Goal: Information Seeking & Learning: Find contact information

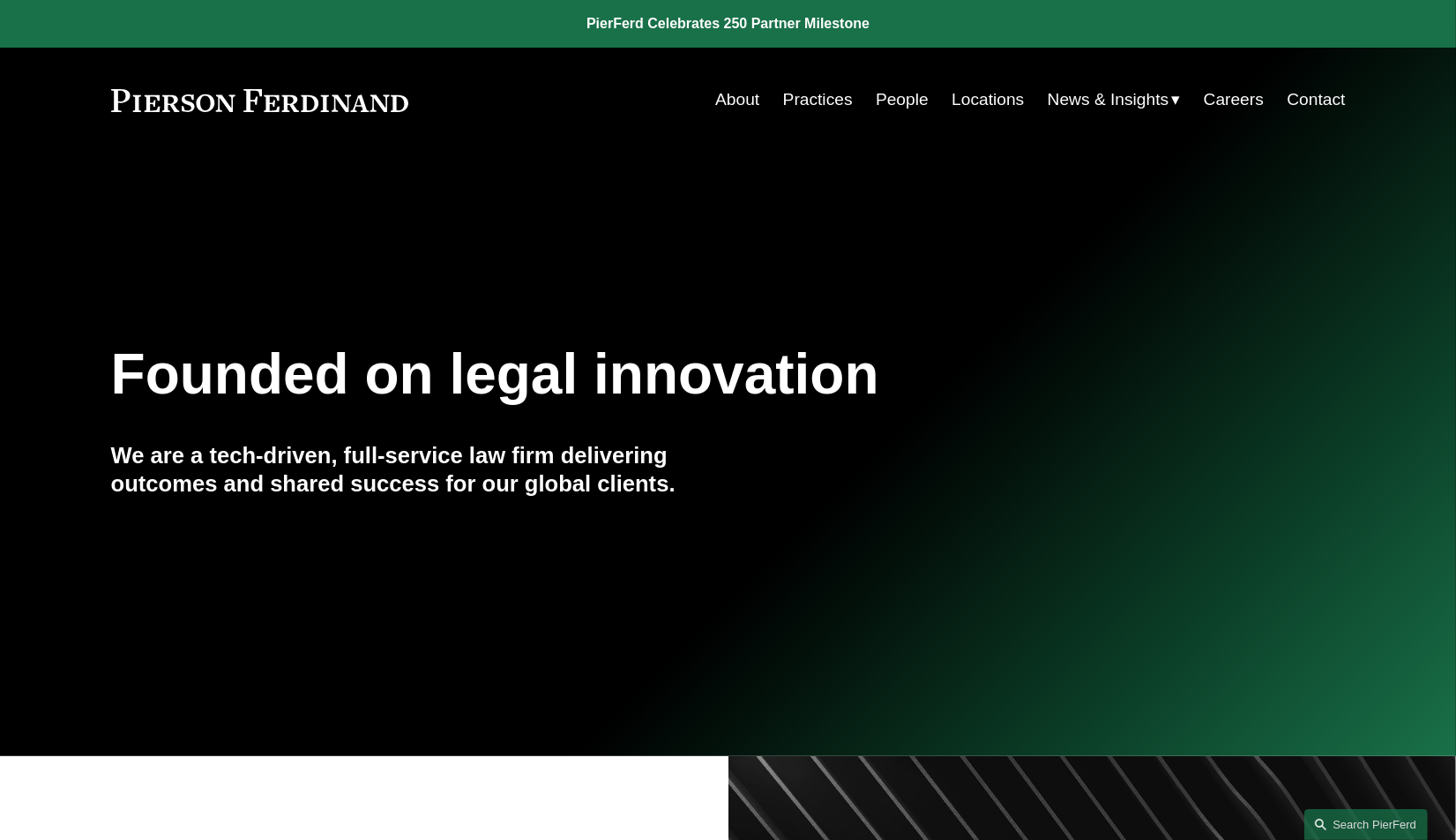
click at [891, 105] on link "People" at bounding box center [902, 100] width 53 height 34
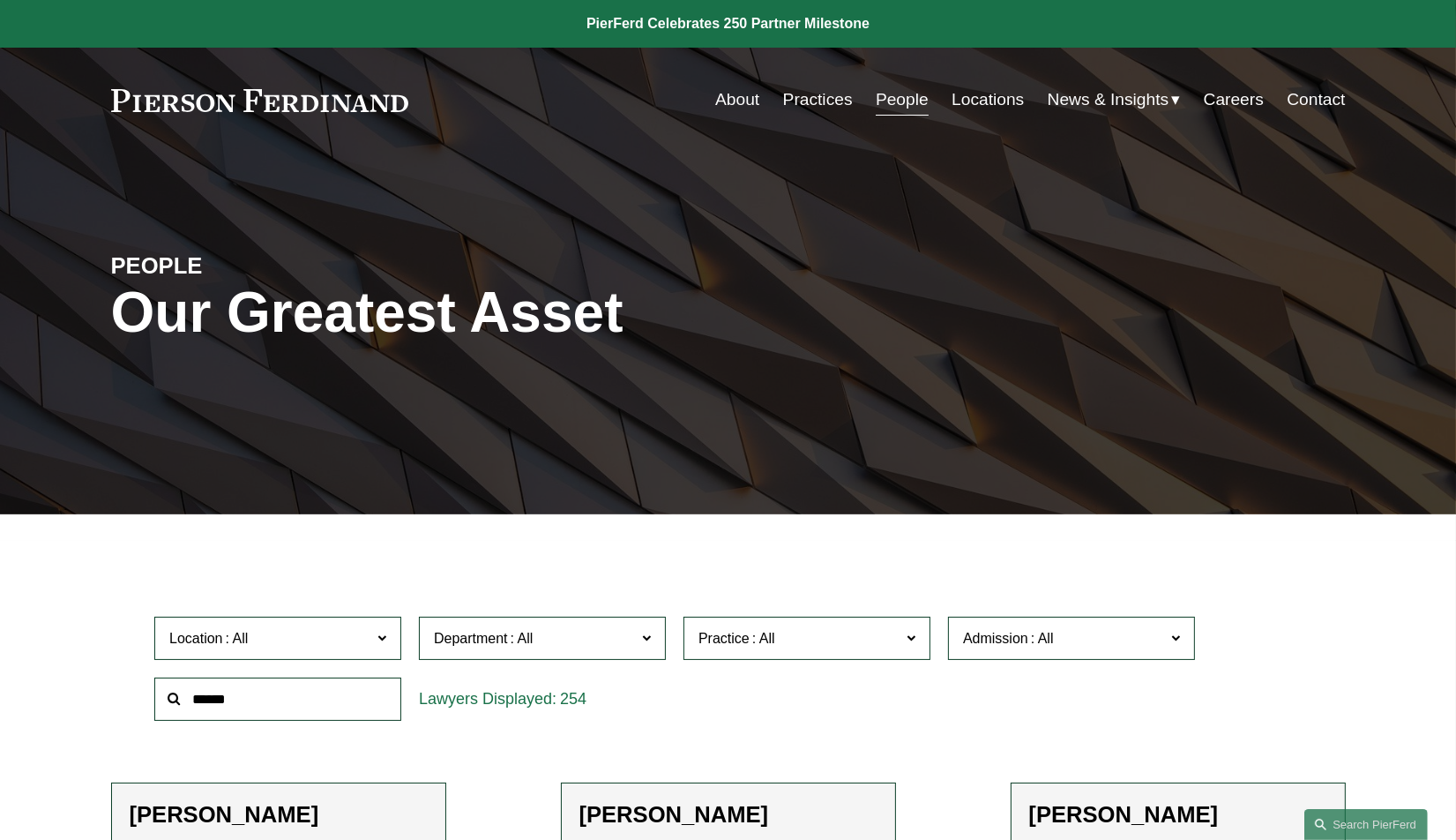
click at [267, 699] on input "text" at bounding box center [278, 699] width 247 height 43
paste input "**********"
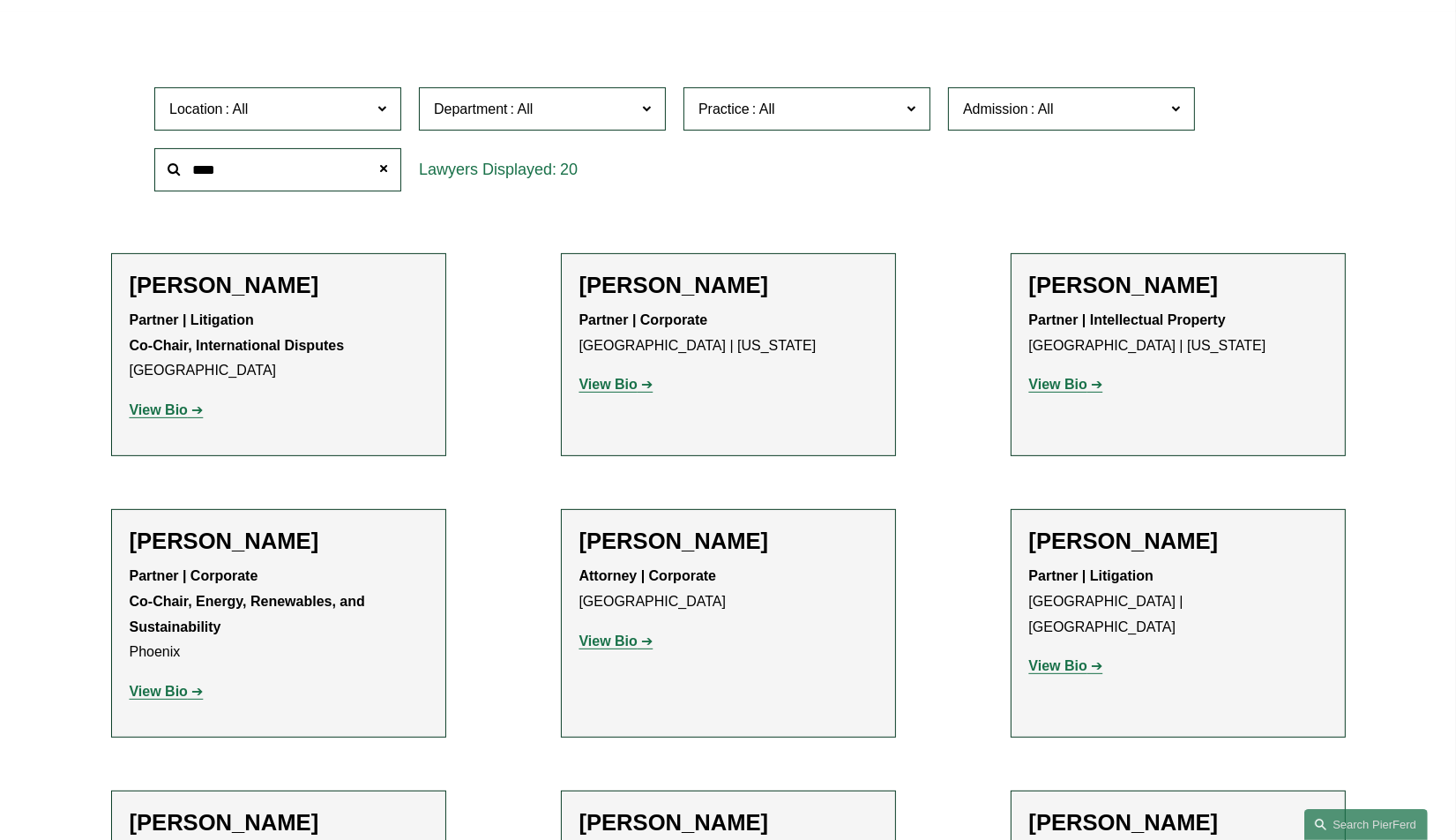
scroll to position [618, 0]
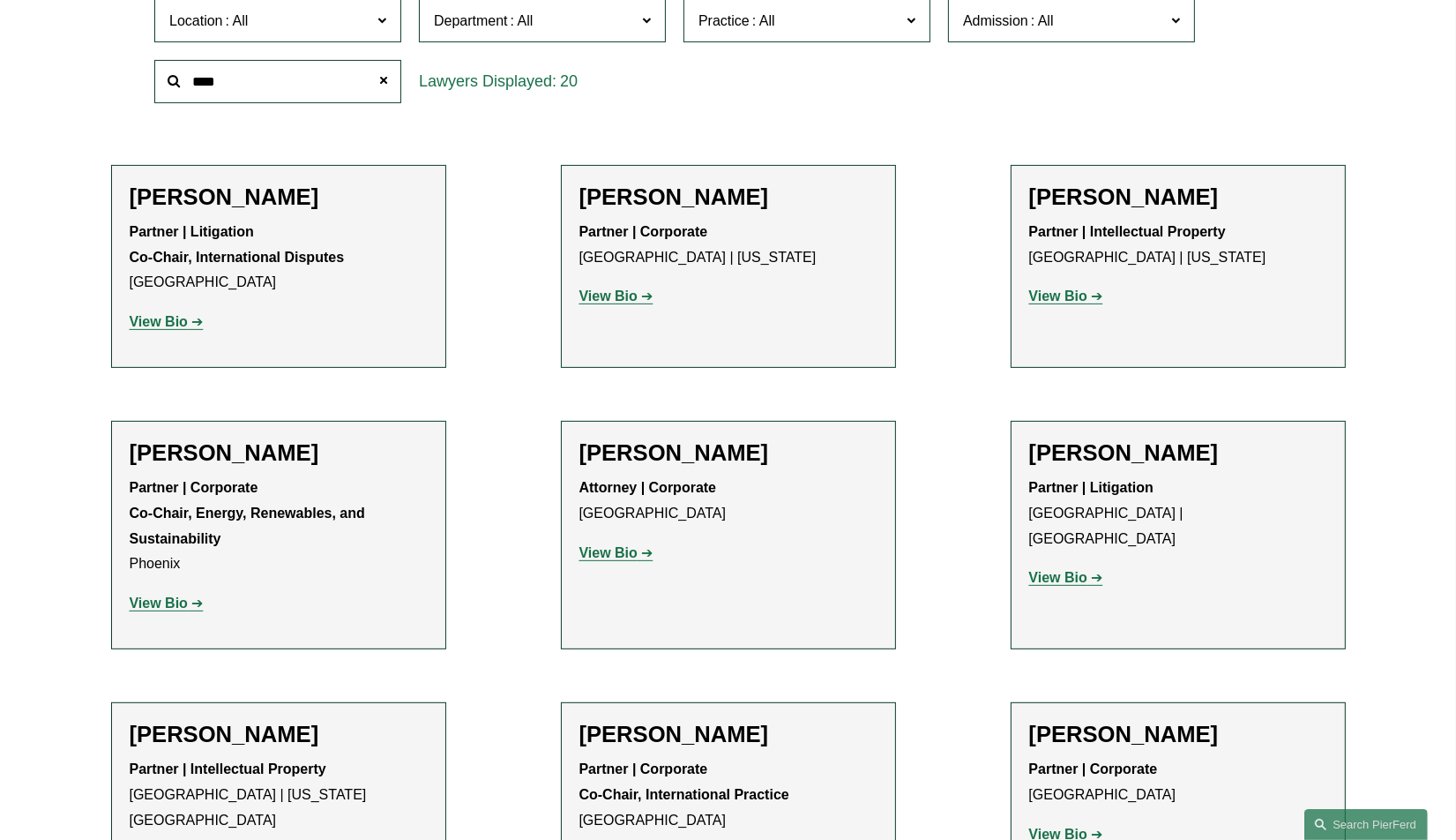
type input "****"
click at [222, 743] on h2 "[PERSON_NAME]" at bounding box center [279, 734] width 299 height 27
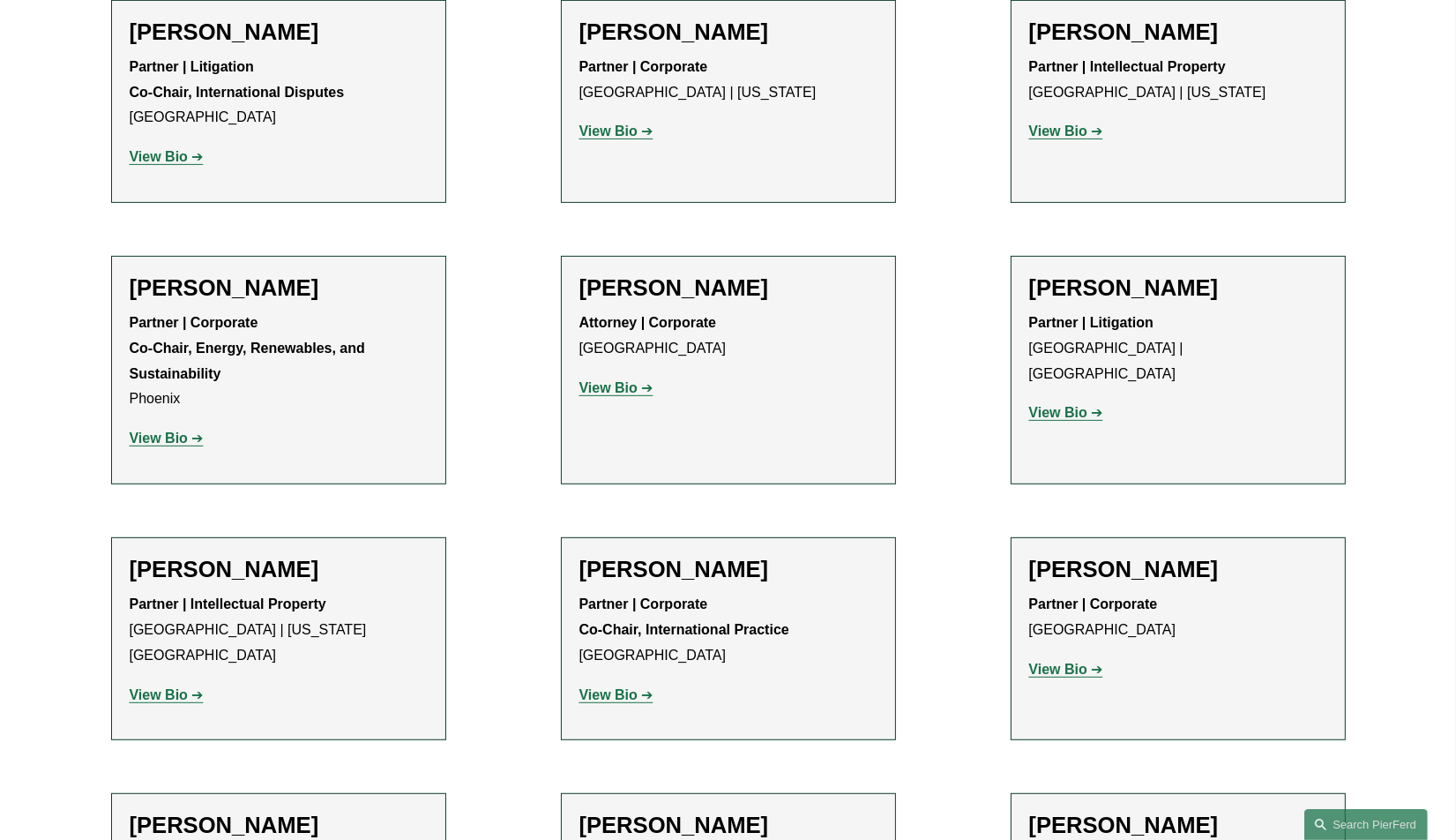
scroll to position [794, 0]
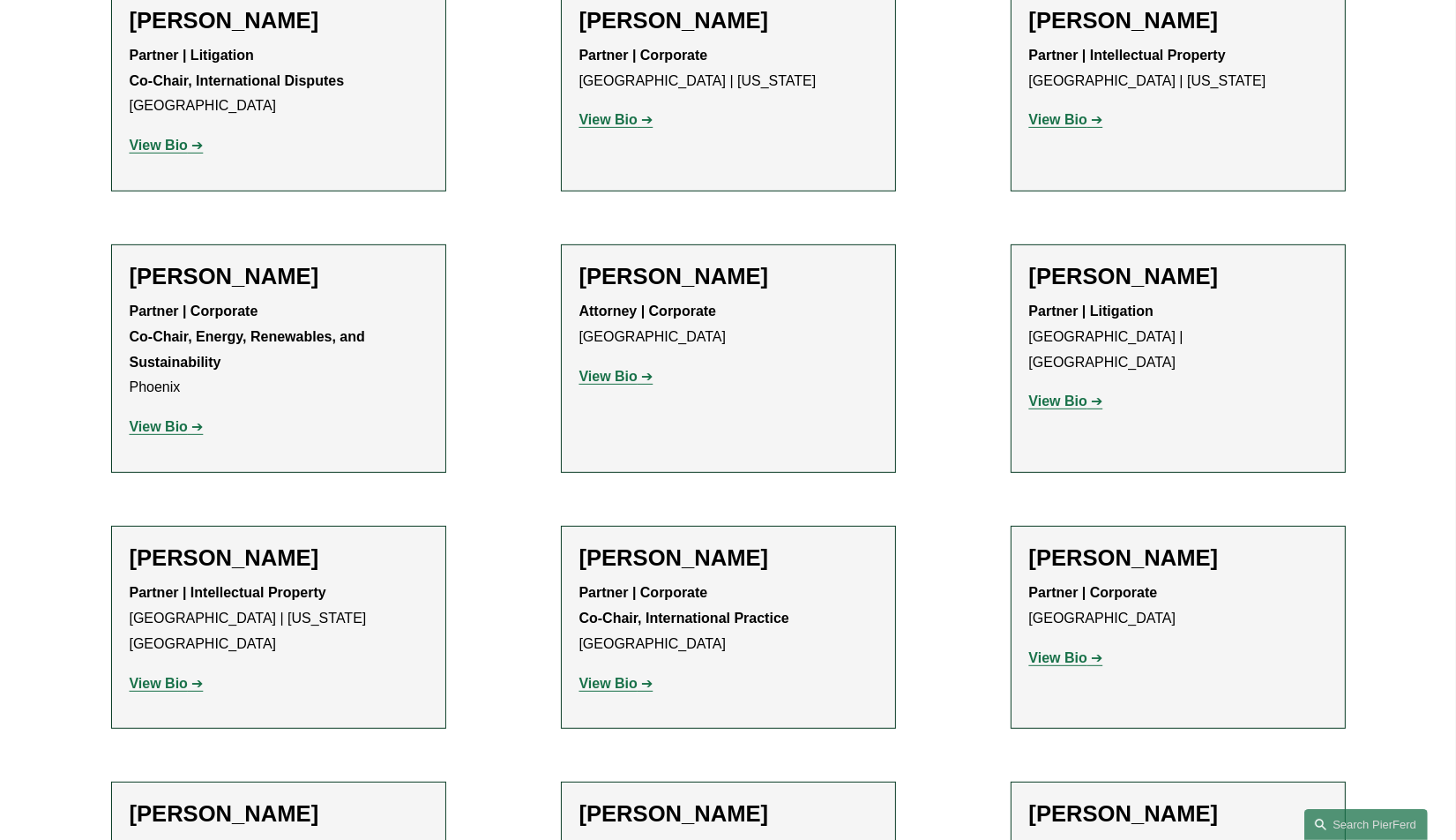
click at [155, 675] on strong "View Bio" at bounding box center [159, 683] width 58 height 15
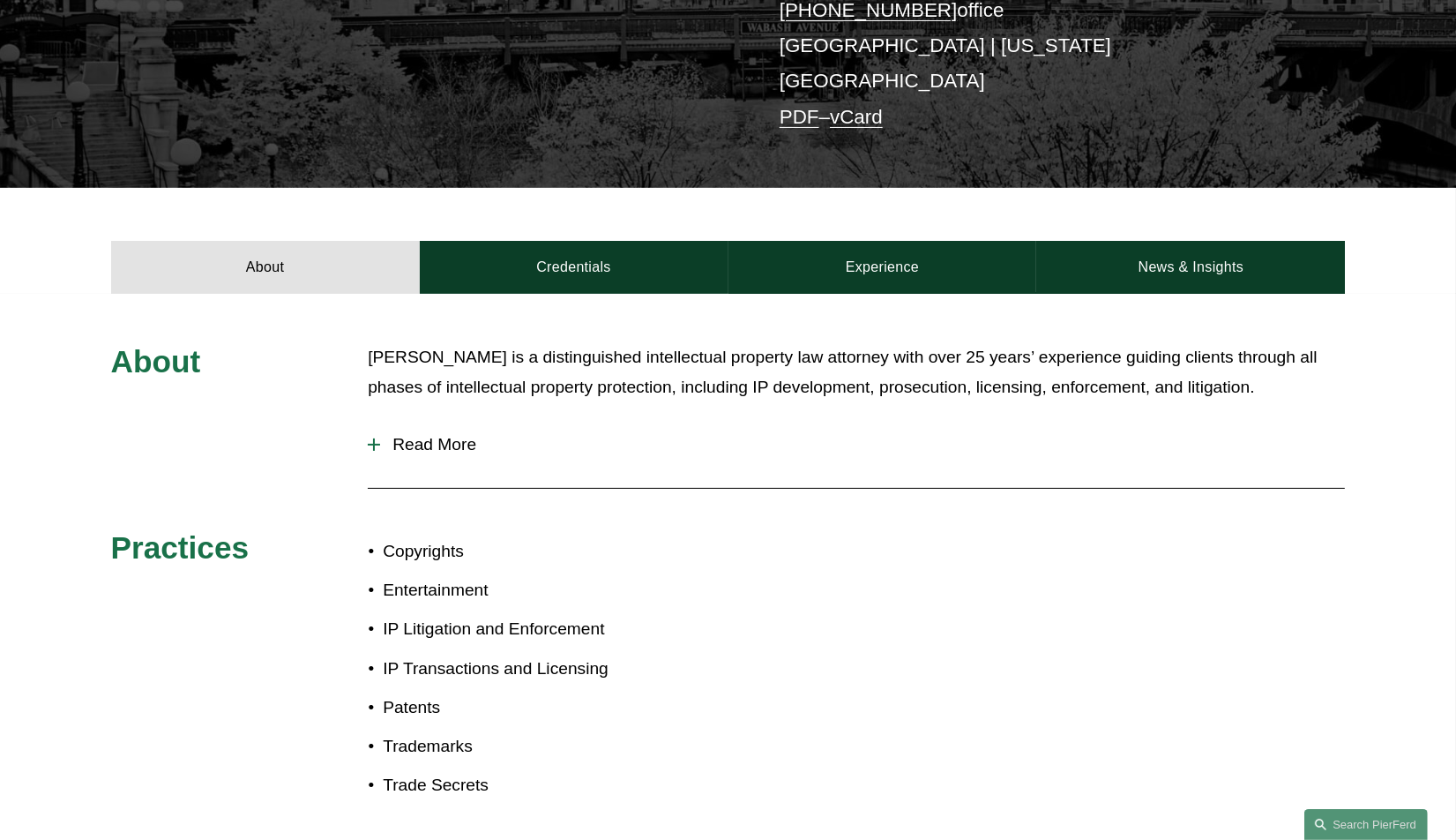
scroll to position [353, 0]
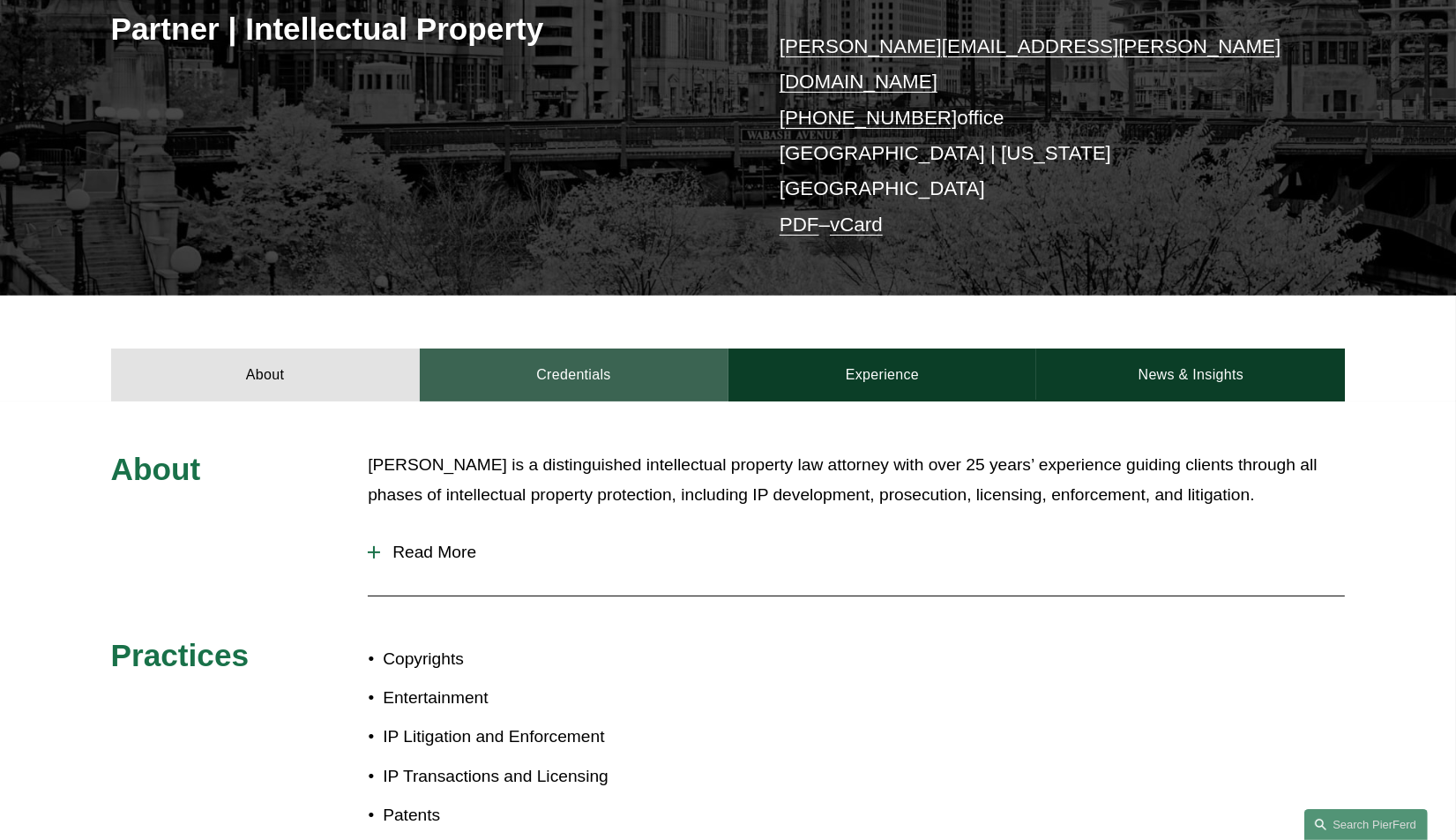
click at [558, 348] on link "Credentials" at bounding box center [574, 375] width 309 height 53
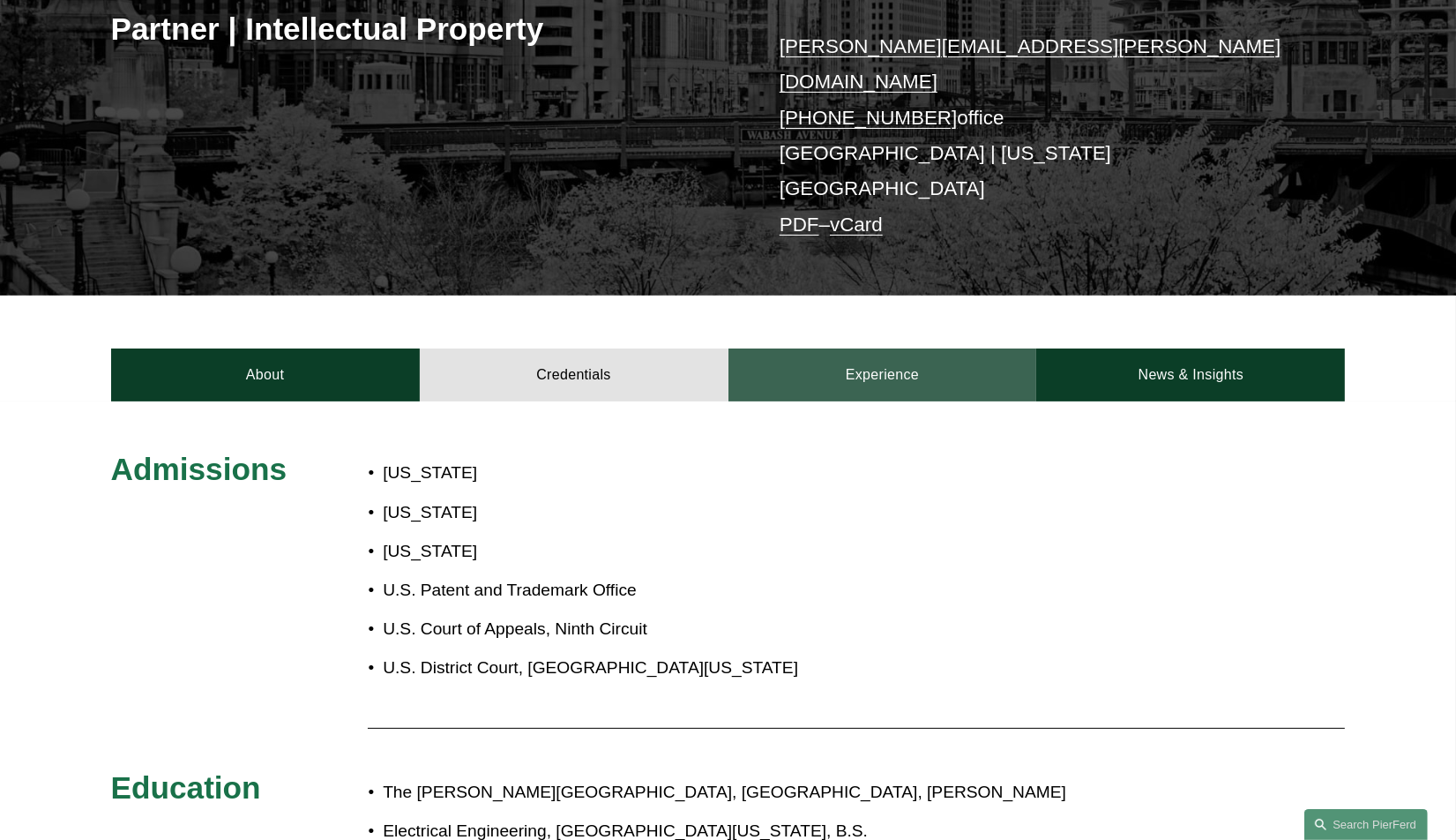
click at [872, 348] on link "Experience" at bounding box center [883, 375] width 309 height 53
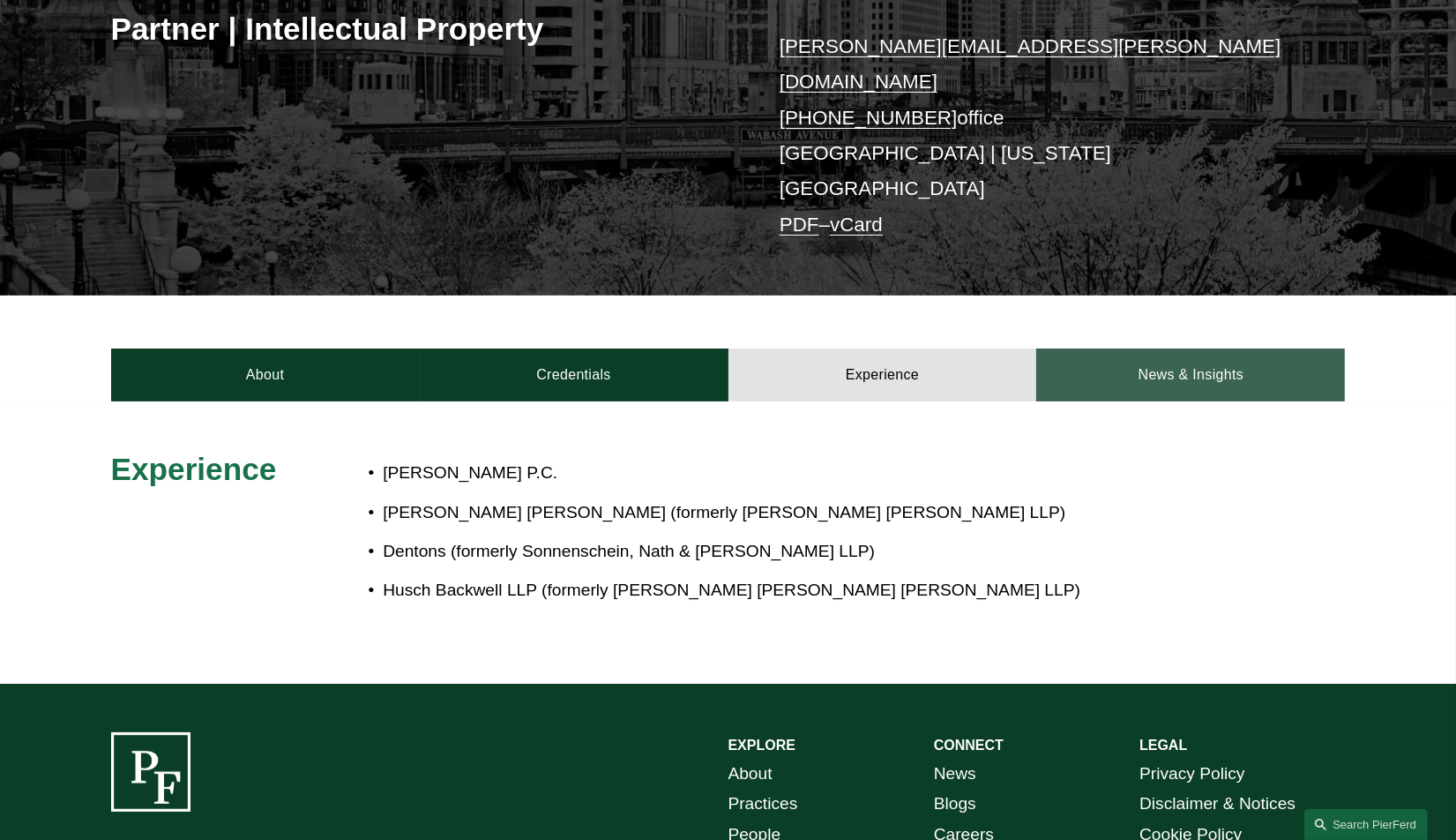
click at [1132, 348] on link "News & Insights" at bounding box center [1190, 375] width 309 height 53
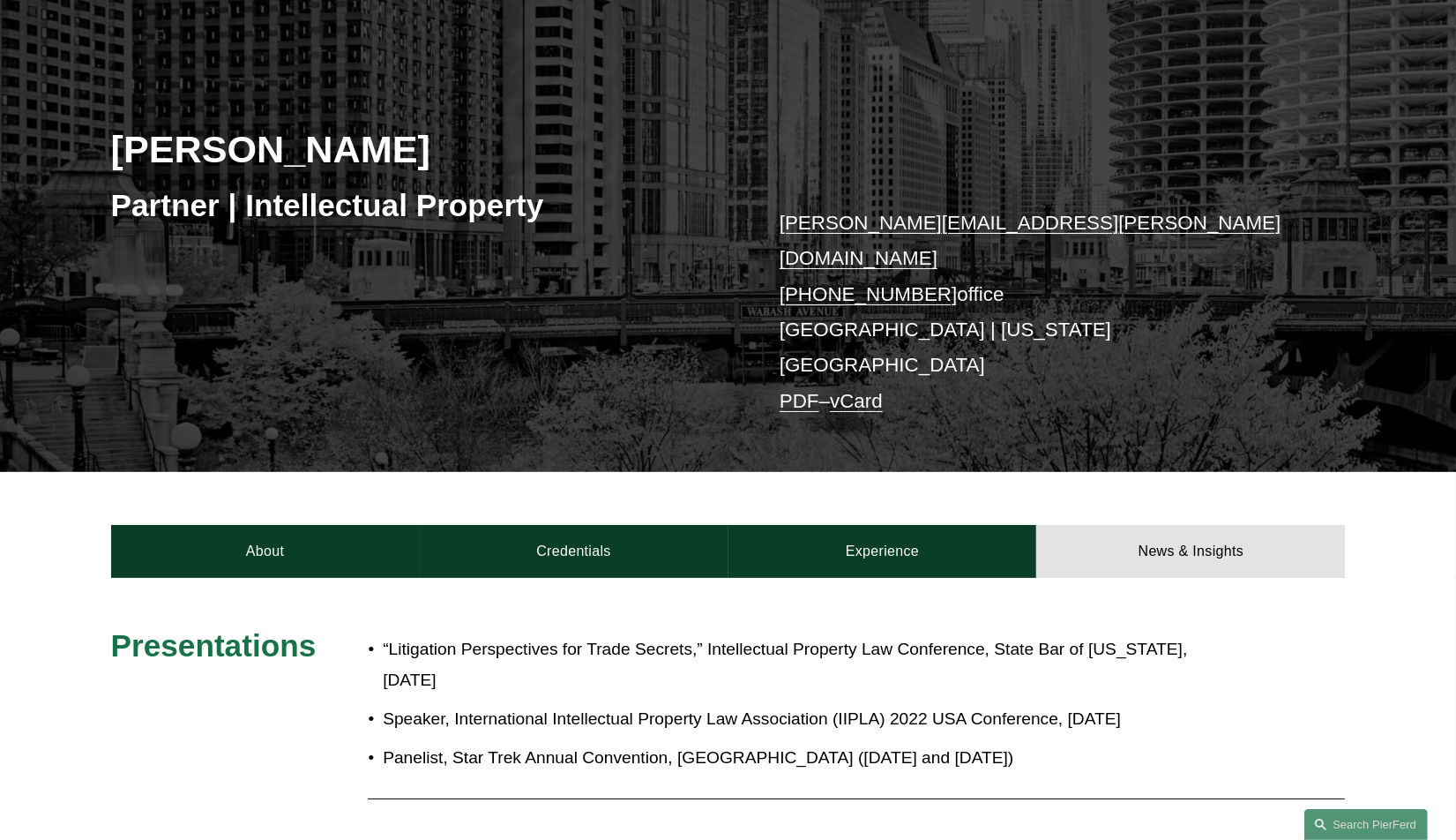
scroll to position [176, 0]
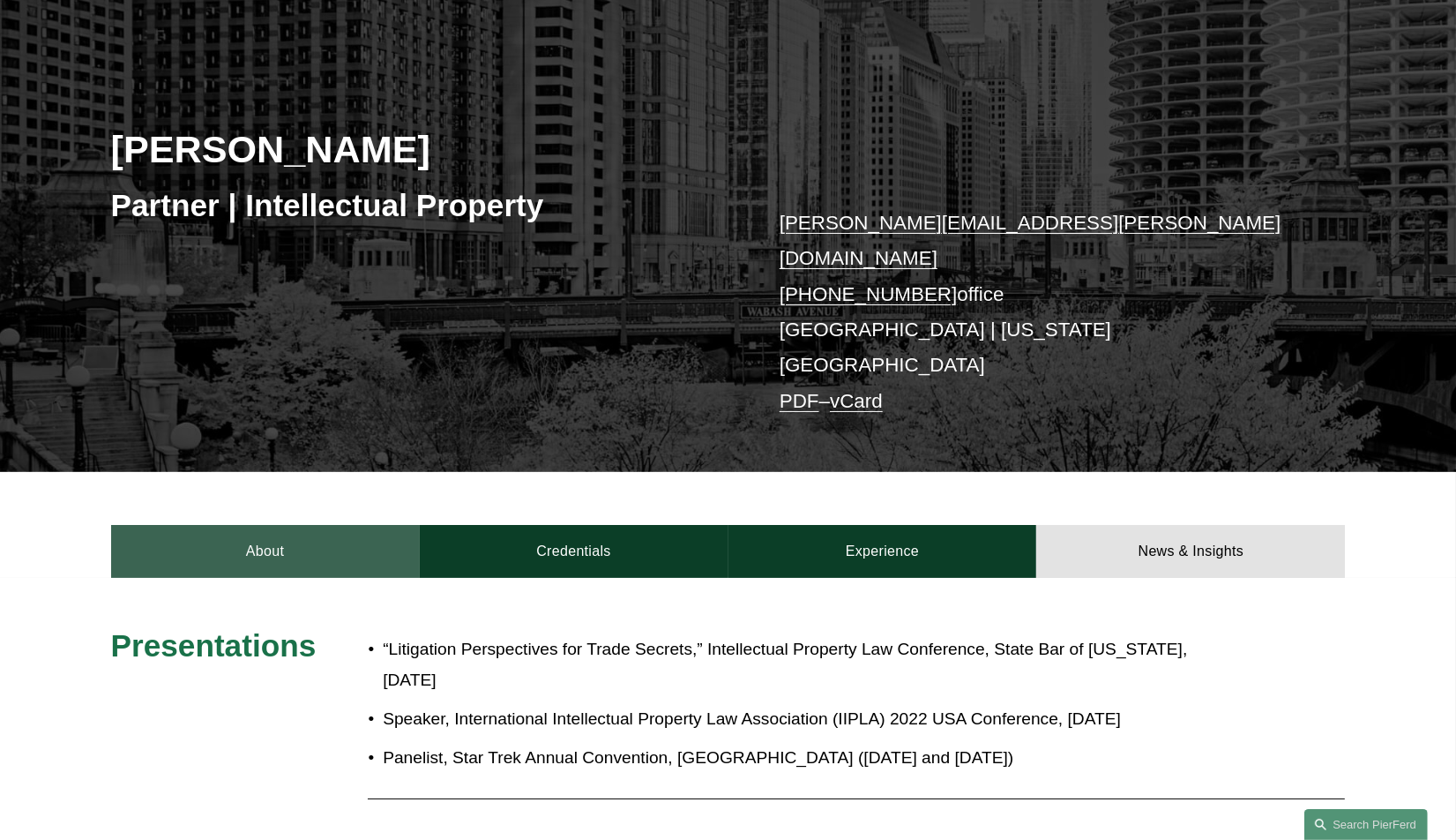
click at [251, 525] on link "About" at bounding box center [266, 551] width 309 height 53
